Goal: Task Accomplishment & Management: Complete application form

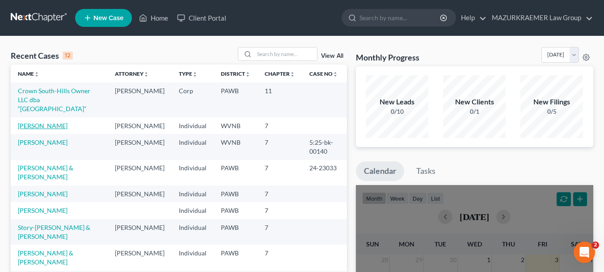
click at [55, 127] on link "[PERSON_NAME]" at bounding box center [43, 126] width 50 height 8
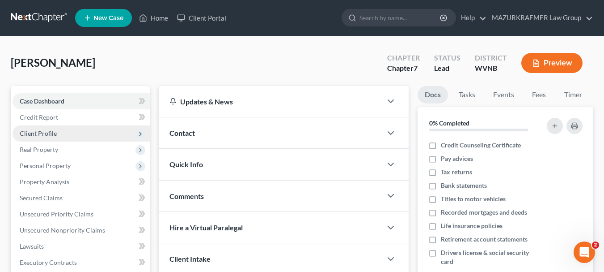
click at [54, 133] on span "Client Profile" at bounding box center [38, 133] width 37 height 8
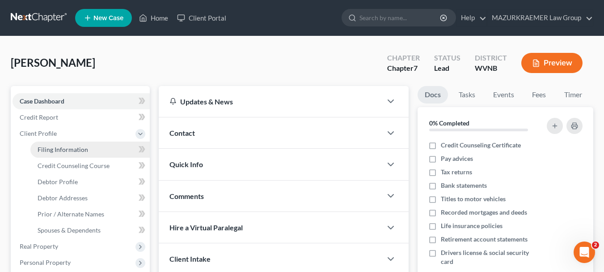
click at [59, 151] on span "Filing Information" at bounding box center [63, 149] width 51 height 8
select select "1"
select select "0"
select select "51"
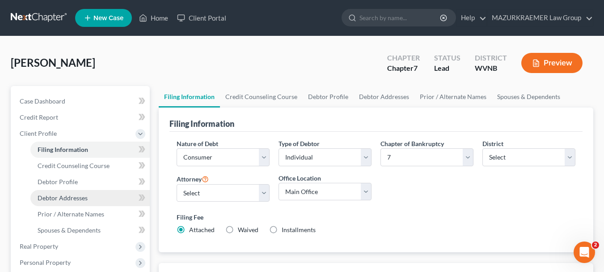
click at [60, 198] on span "Debtor Addresses" at bounding box center [63, 198] width 50 height 8
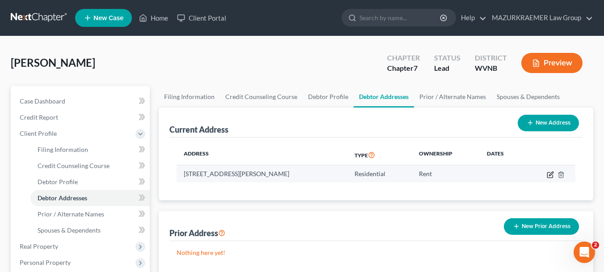
click at [553, 176] on icon "button" at bounding box center [550, 174] width 5 height 5
select select "51"
select select "0"
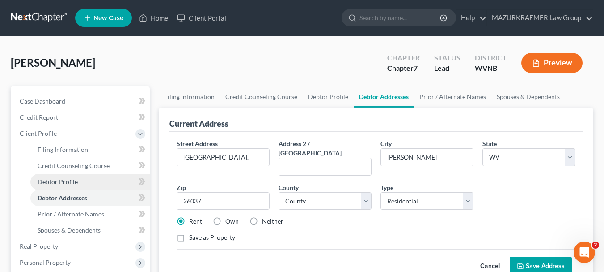
click at [88, 182] on link "Debtor Profile" at bounding box center [89, 182] width 119 height 16
select select "0"
